Goal: Navigation & Orientation: Find specific page/section

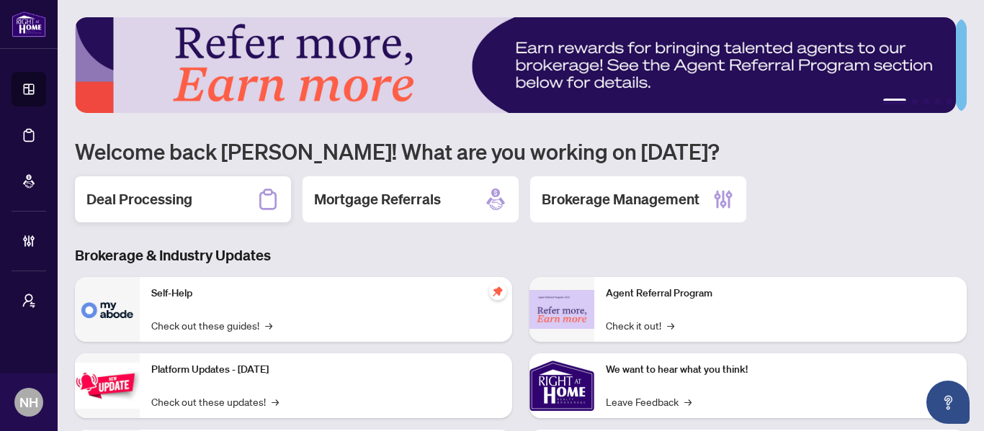
click at [191, 207] on h2 "Deal Processing" at bounding box center [139, 199] width 106 height 20
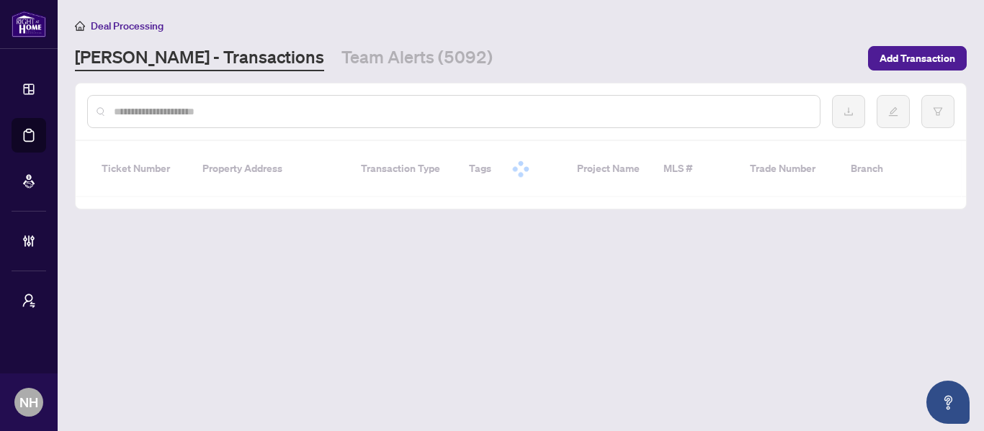
click at [341, 60] on link "Team Alerts (5092)" at bounding box center [416, 58] width 151 height 26
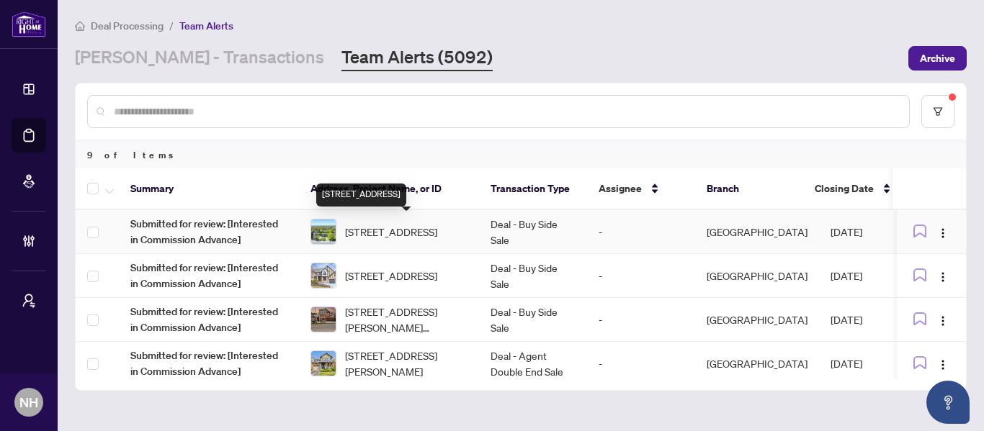
click at [417, 224] on span "425 Plains Rd, Burlington, Ontario L7T 1G7, Canada" at bounding box center [391, 232] width 92 height 16
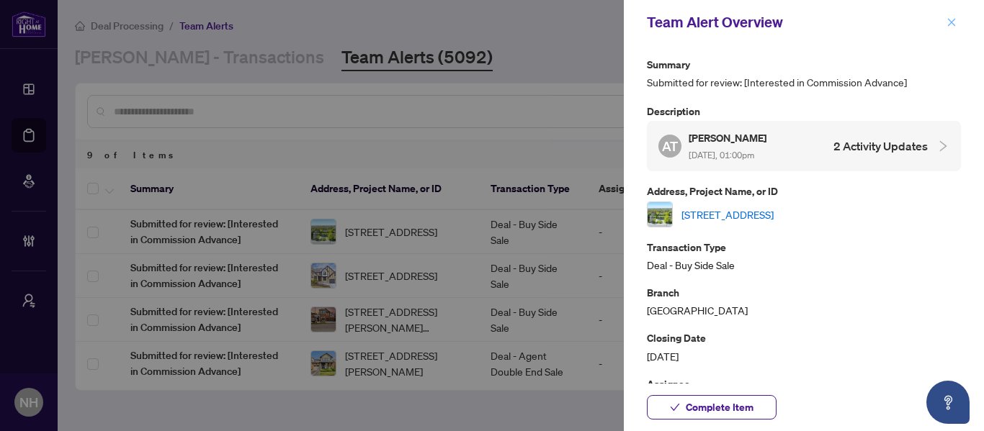
click at [951, 20] on icon "close" at bounding box center [951, 22] width 10 height 10
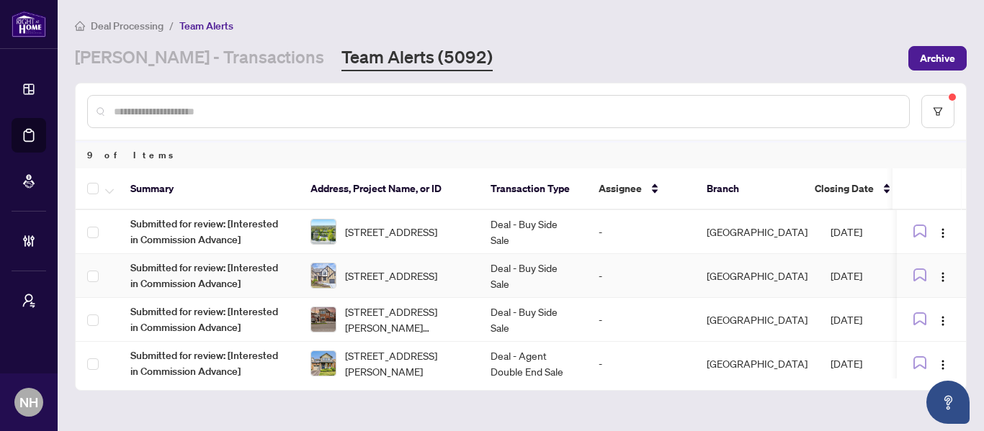
click at [437, 268] on span "21 Dunloe Rd, Richmond Hill, Ontario L4B 2H6, Canada" at bounding box center [391, 276] width 92 height 16
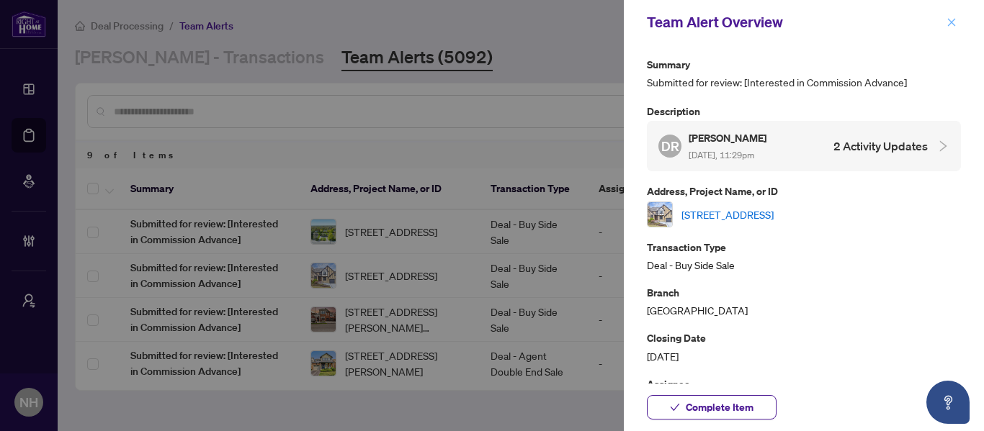
click at [959, 21] on button "button" at bounding box center [951, 22] width 19 height 17
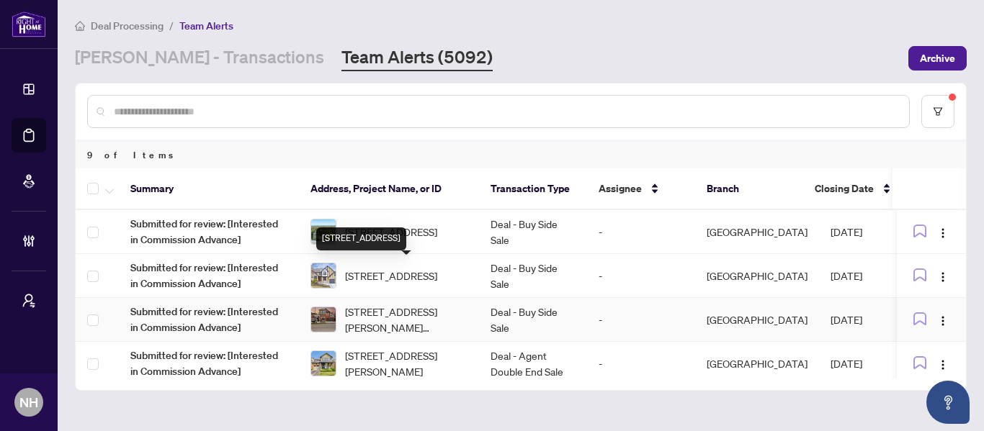
click at [397, 309] on span "383 Wettlaufer Terr, Milton, Ontario L9T 7N4, Canada" at bounding box center [406, 320] width 122 height 32
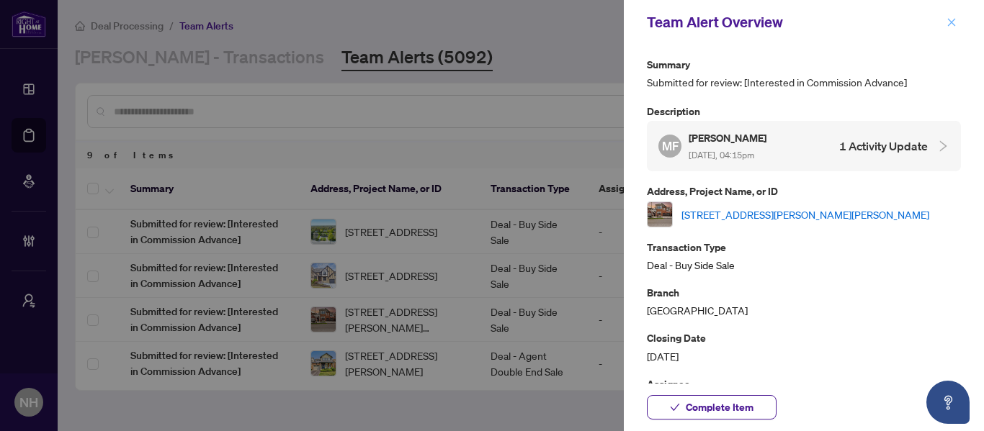
click at [951, 19] on icon "close" at bounding box center [951, 22] width 10 height 10
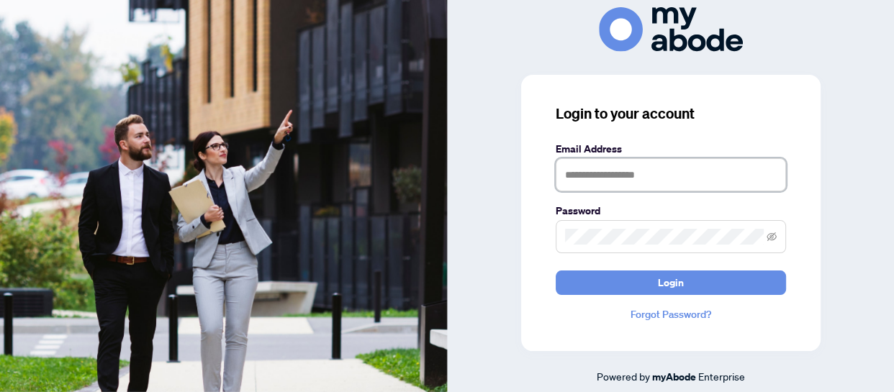
type input "**********"
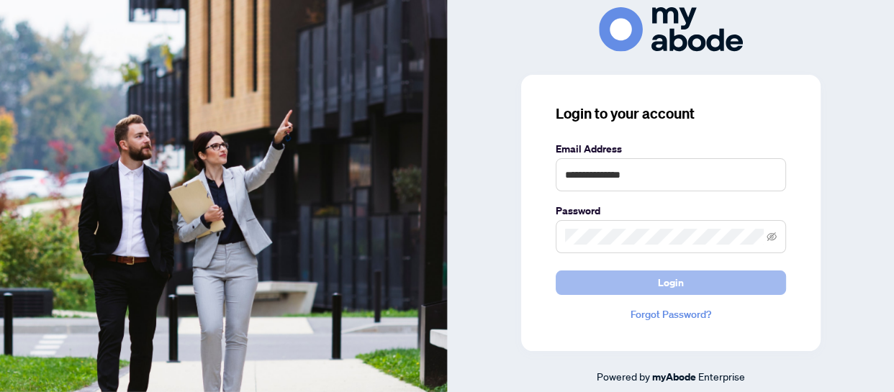
click at [705, 287] on button "Login" at bounding box center [671, 283] width 230 height 24
